Goal: Check status: Check status

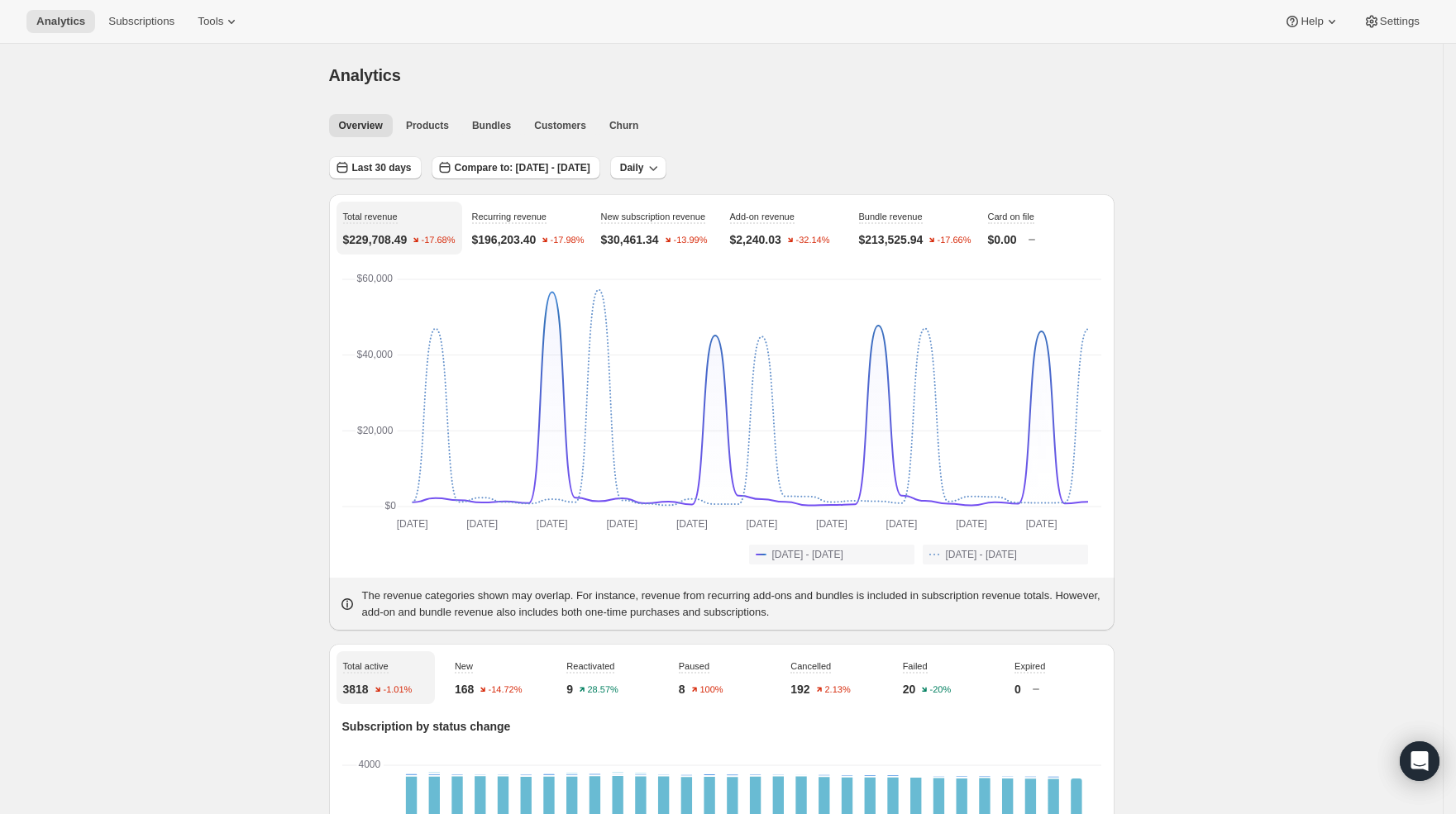
click at [394, 173] on span "Last 30 days" at bounding box center [382, 167] width 59 height 13
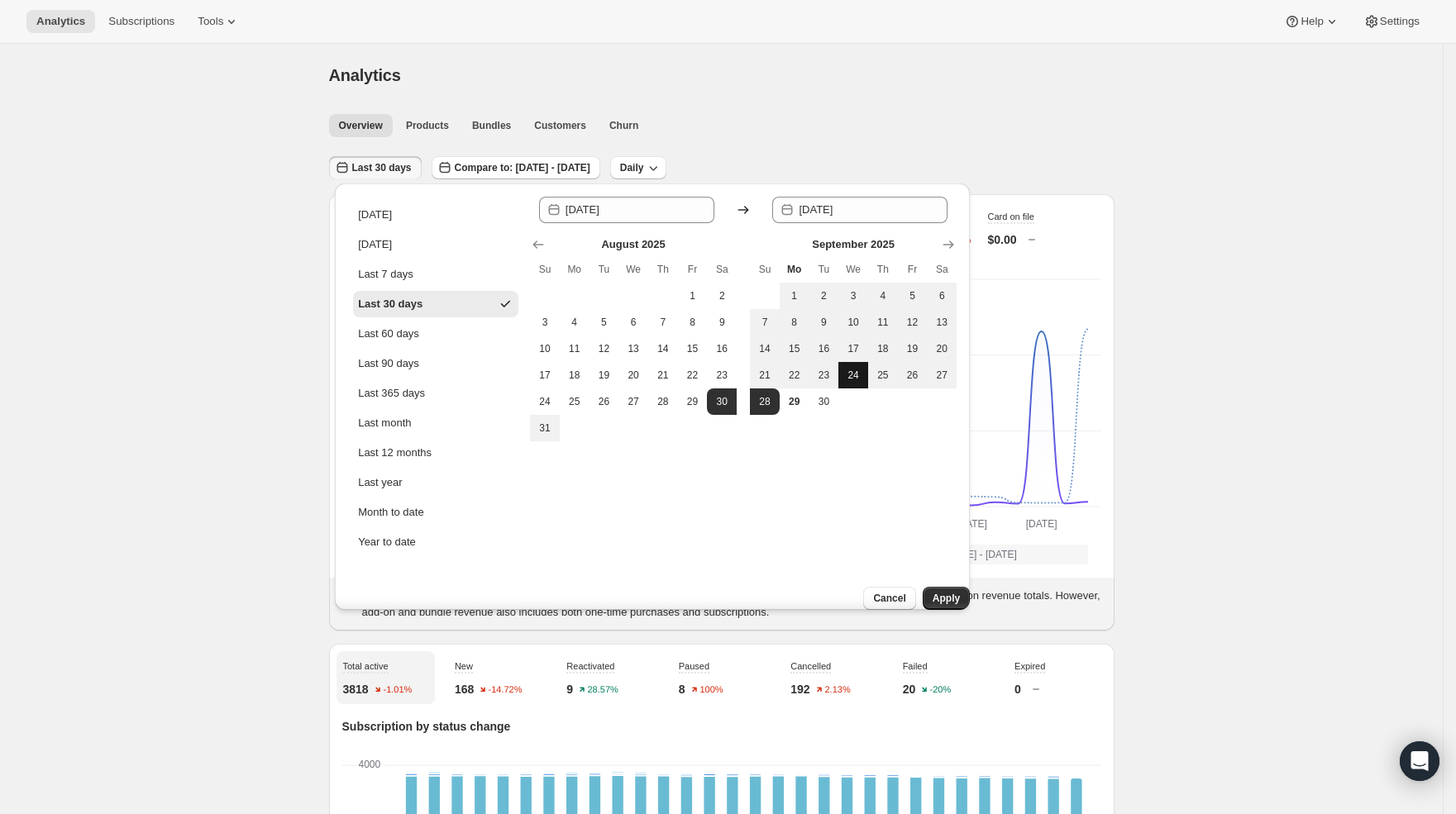
click at [855, 373] on span "24" at bounding box center [853, 375] width 16 height 13
type input "[DATE]"
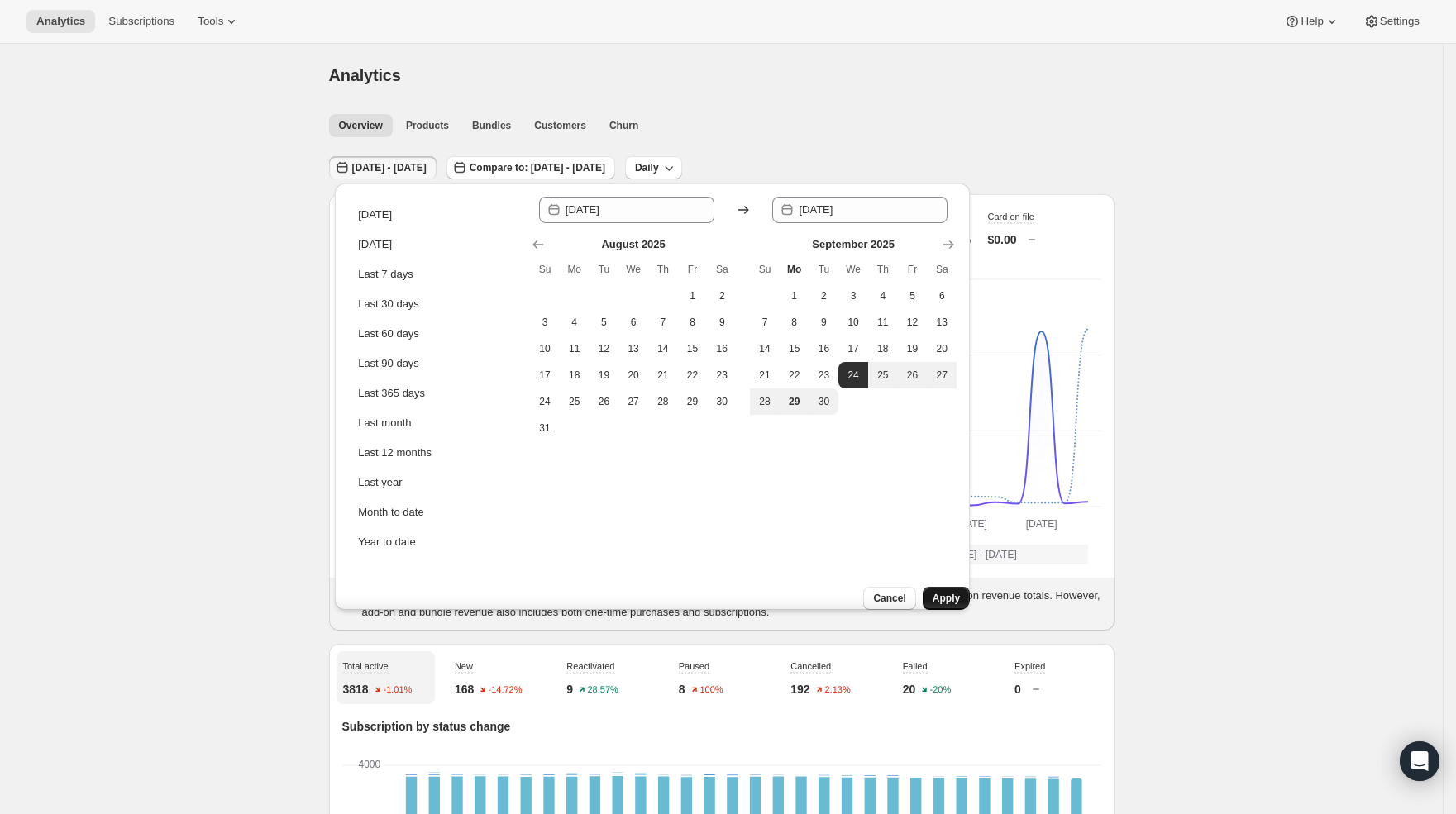
click at [932, 592] on span "Apply" at bounding box center [946, 598] width 27 height 13
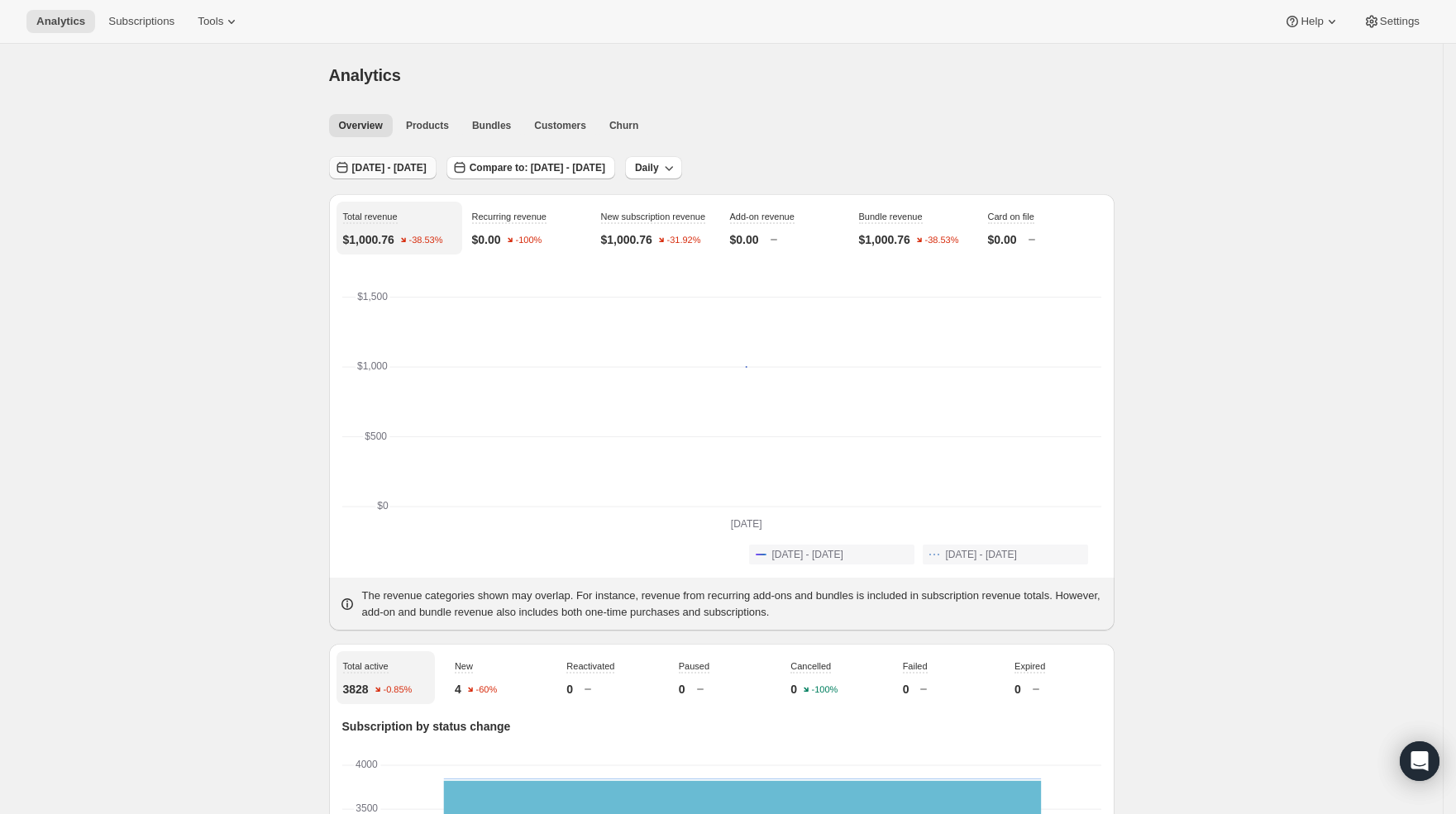
click at [389, 175] on button "[DATE] - [DATE]" at bounding box center [382, 168] width 107 height 23
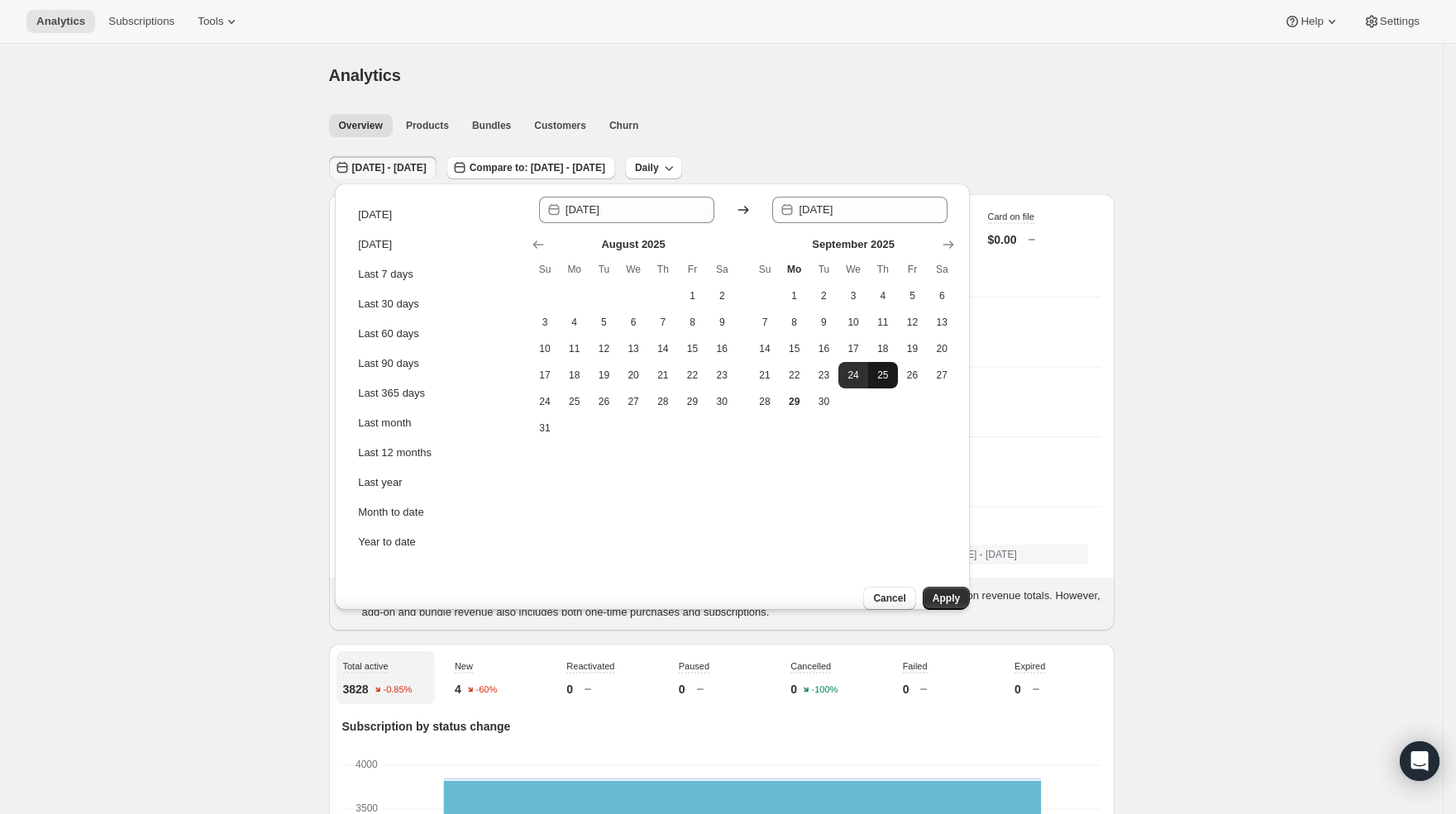
click at [889, 371] on span "25" at bounding box center [883, 375] width 16 height 13
type input "[DATE]"
click at [886, 374] on span "25" at bounding box center [883, 375] width 16 height 13
type input "[DATE]"
click at [935, 592] on span "Apply" at bounding box center [946, 598] width 27 height 13
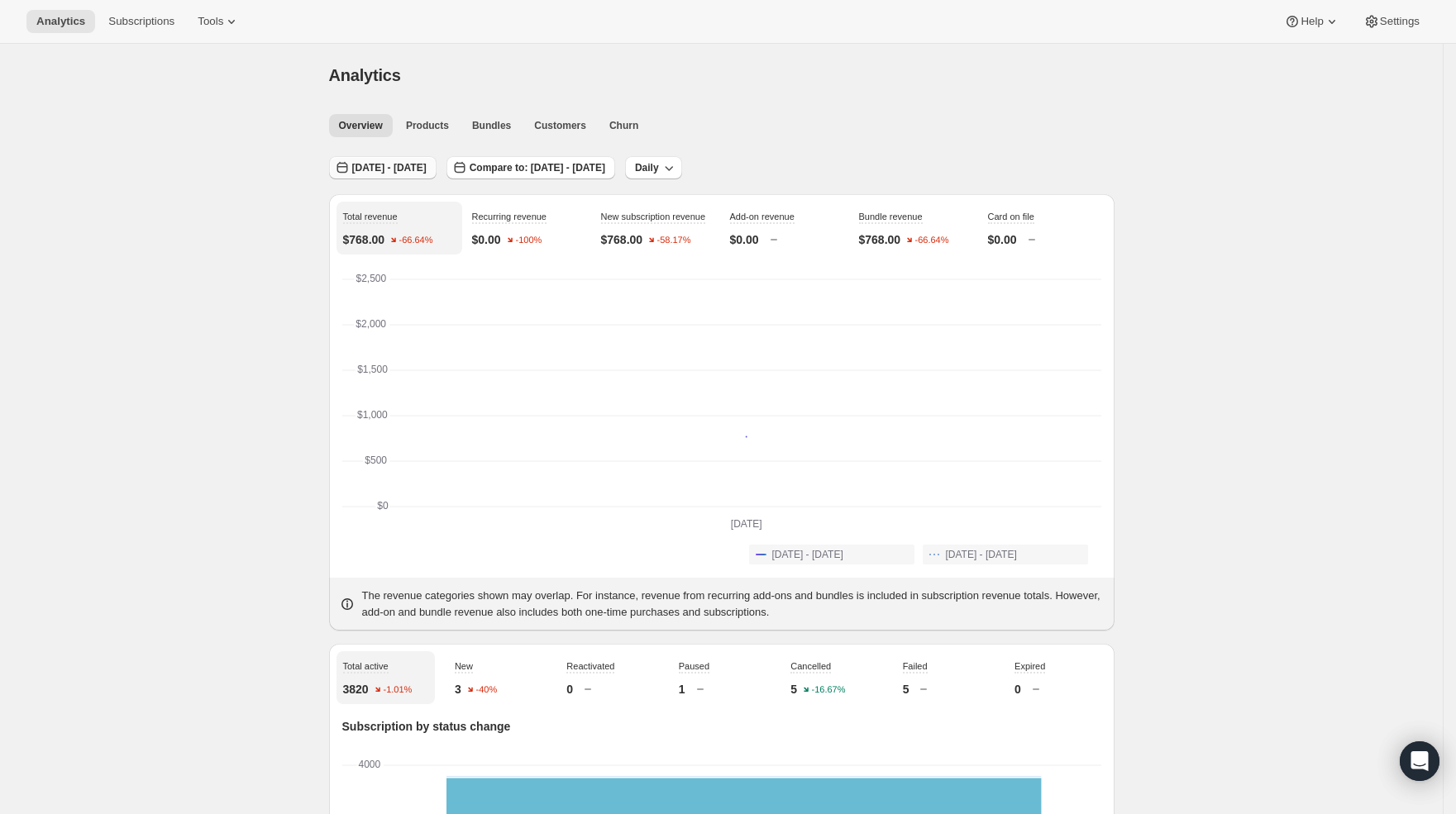
click at [390, 173] on span "[DATE] - [DATE]" at bounding box center [389, 167] width 75 height 13
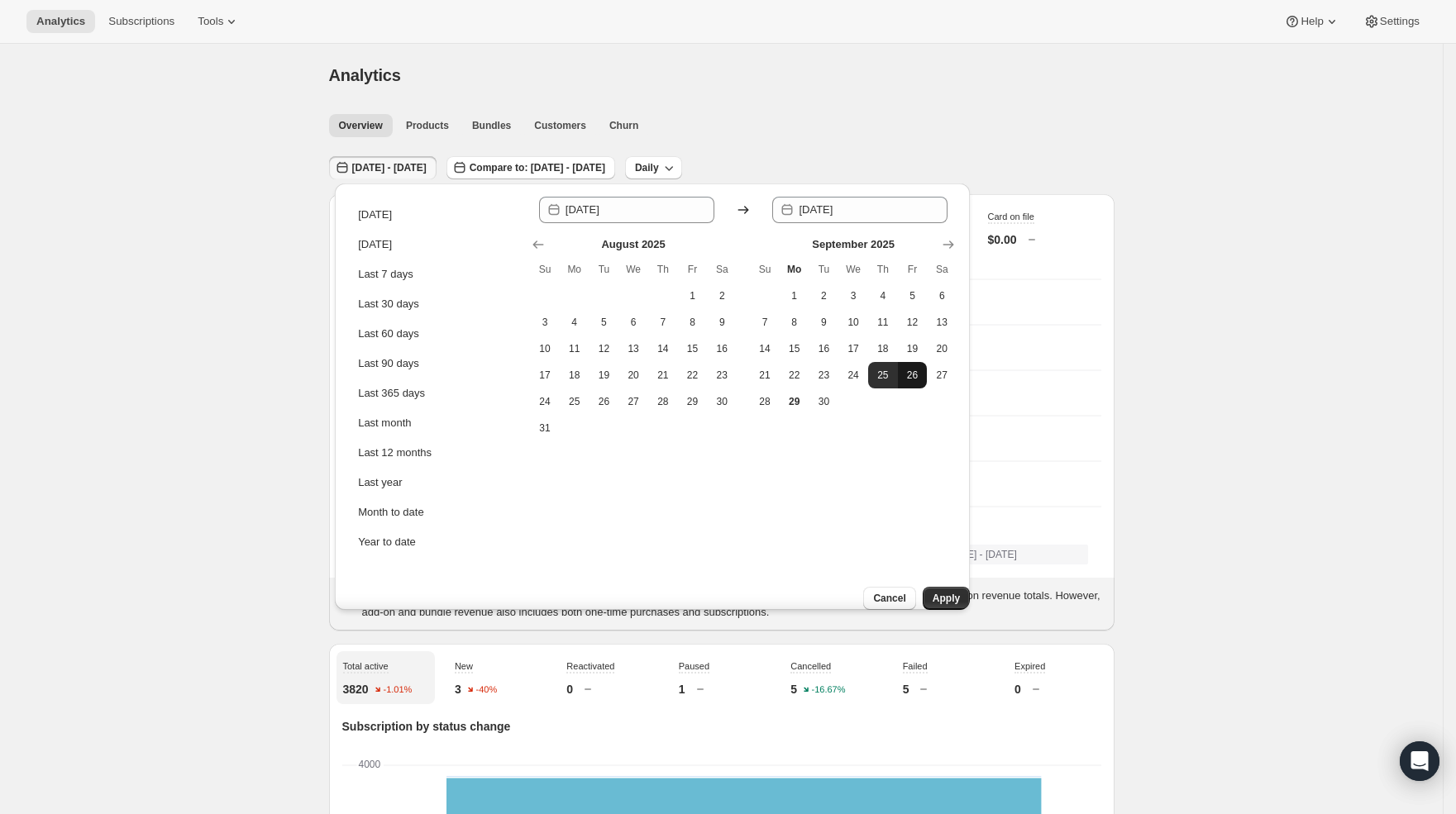
click at [908, 380] on span "26" at bounding box center [912, 375] width 16 height 13
type input "[DATE]"
click at [909, 380] on span "26" at bounding box center [912, 375] width 16 height 13
type input "[DATE]"
click at [933, 592] on span "Apply" at bounding box center [946, 598] width 27 height 13
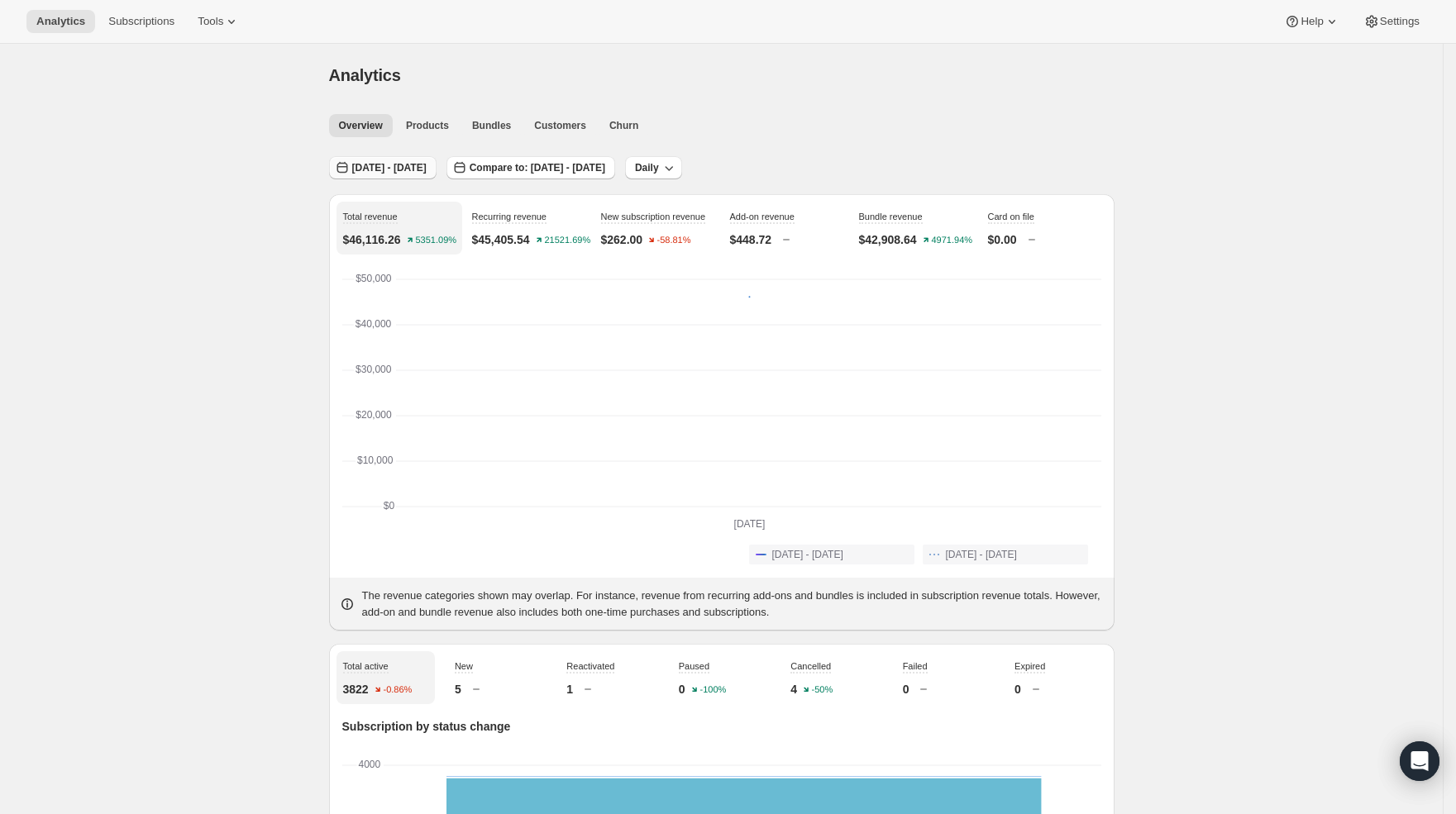
click at [427, 163] on span "[DATE] - [DATE]" at bounding box center [389, 167] width 75 height 13
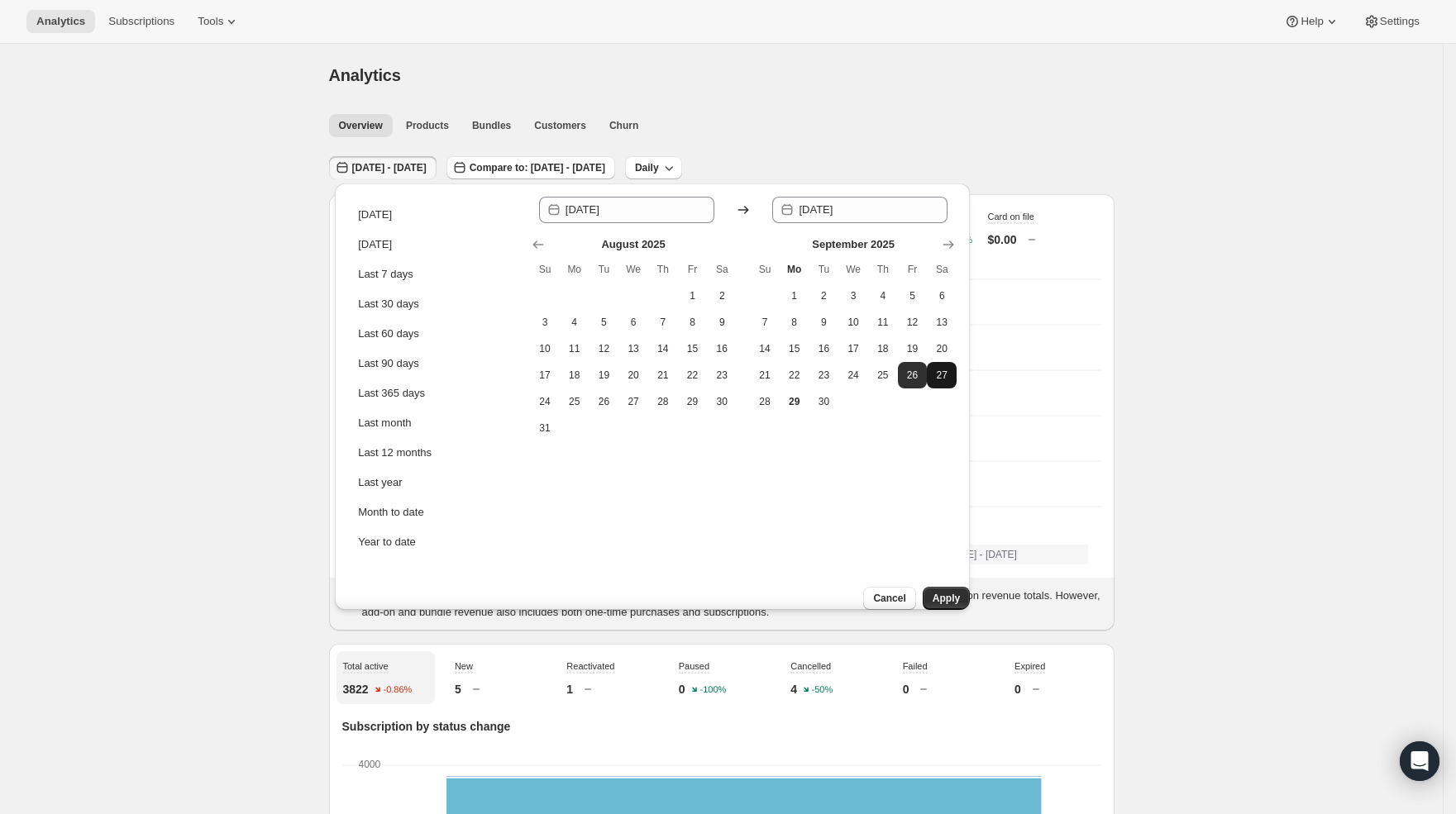
click at [944, 380] on span "27" at bounding box center [941, 375] width 16 height 13
type input "[DATE]"
click at [944, 379] on span "27" at bounding box center [941, 375] width 16 height 13
type input "[DATE]"
click at [932, 592] on span "Apply" at bounding box center [946, 598] width 27 height 13
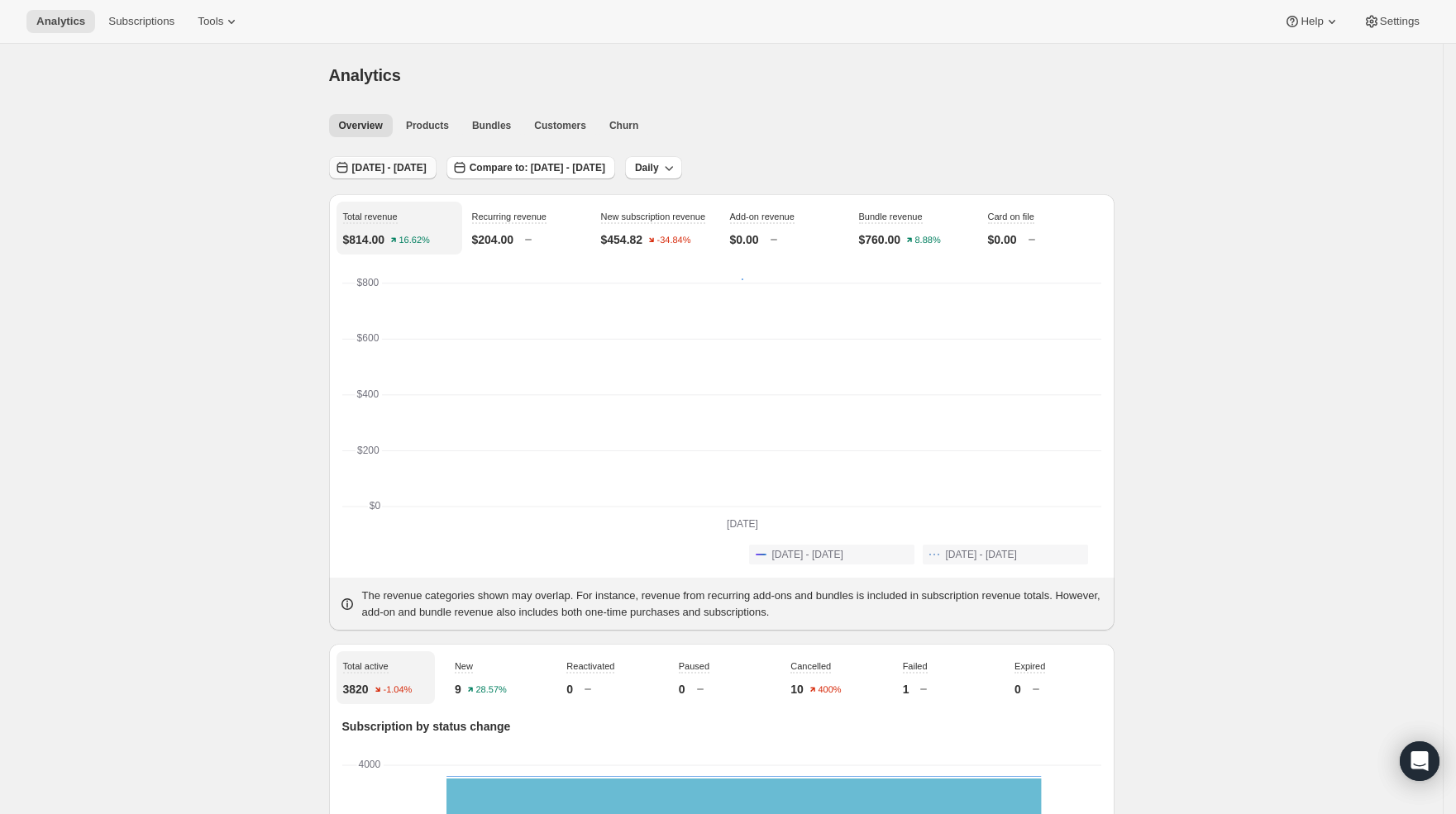
click at [426, 168] on span "[DATE] - [DATE]" at bounding box center [389, 167] width 75 height 13
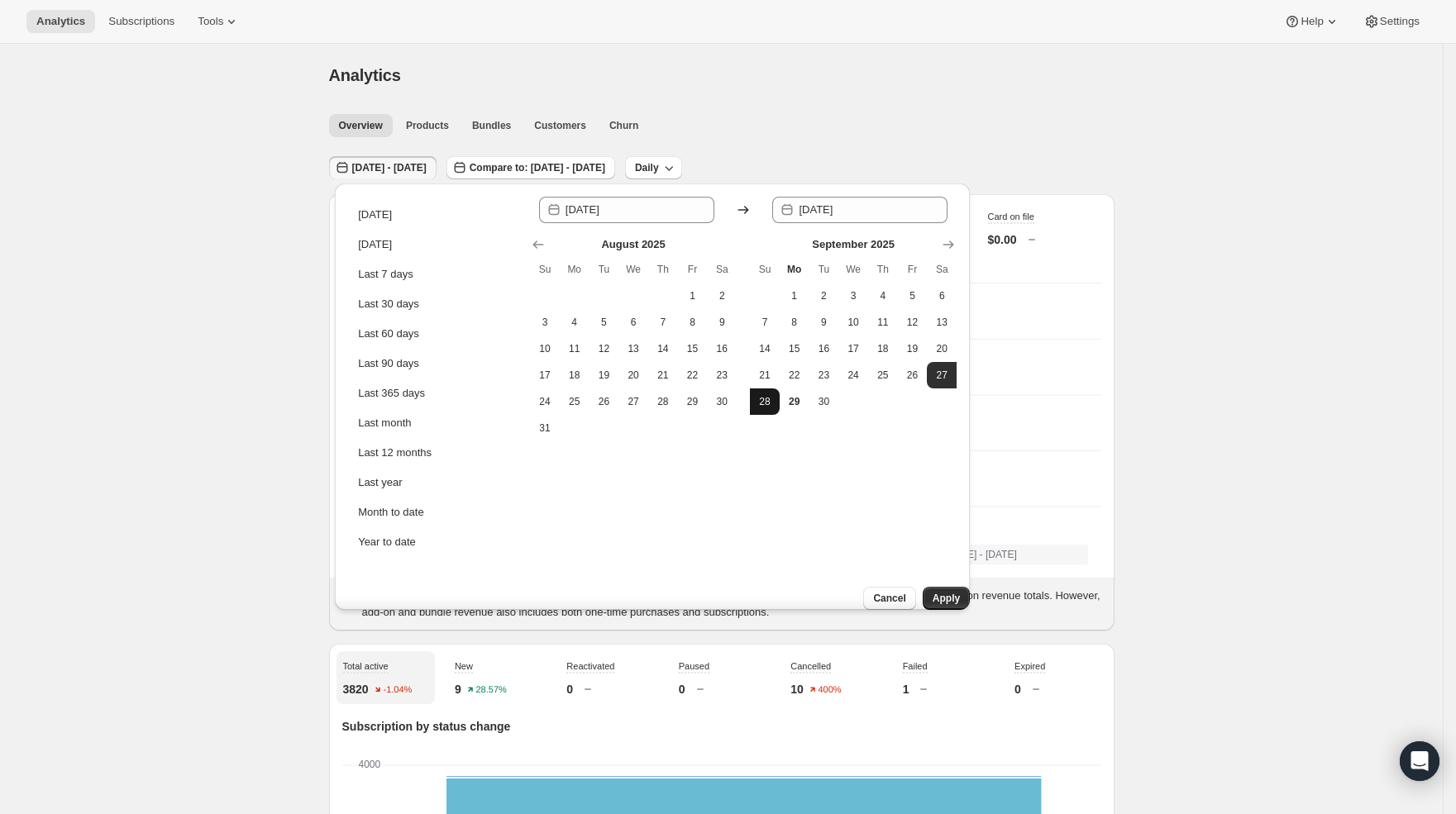
click at [768, 400] on span "28" at bounding box center [765, 401] width 16 height 13
type input "[DATE]"
click at [768, 402] on span "28" at bounding box center [765, 401] width 16 height 13
type input "[DATE]"
click at [933, 592] on span "Apply" at bounding box center [946, 598] width 27 height 13
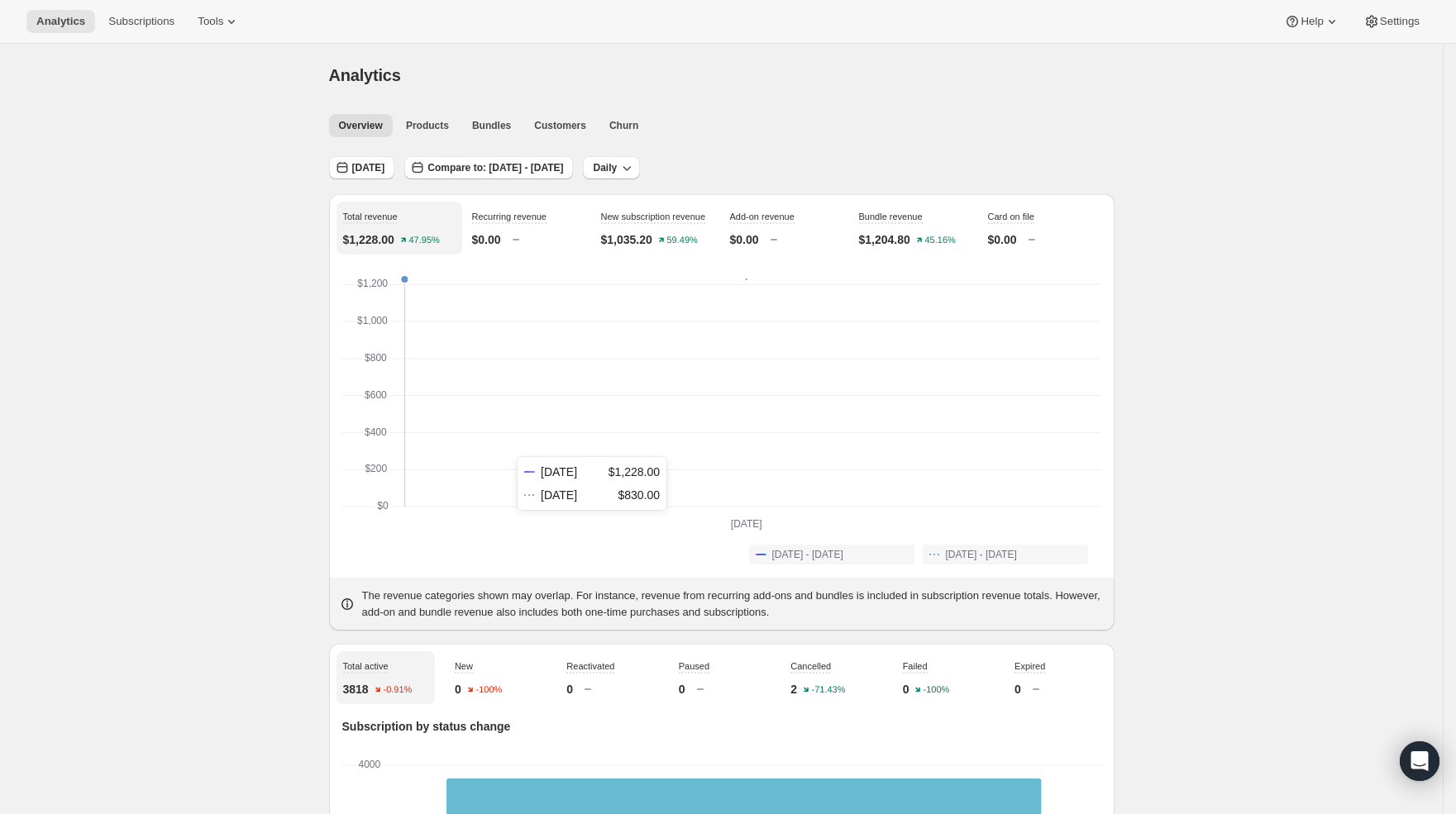
scroll to position [28, 0]
